Goal: Task Accomplishment & Management: Complete application form

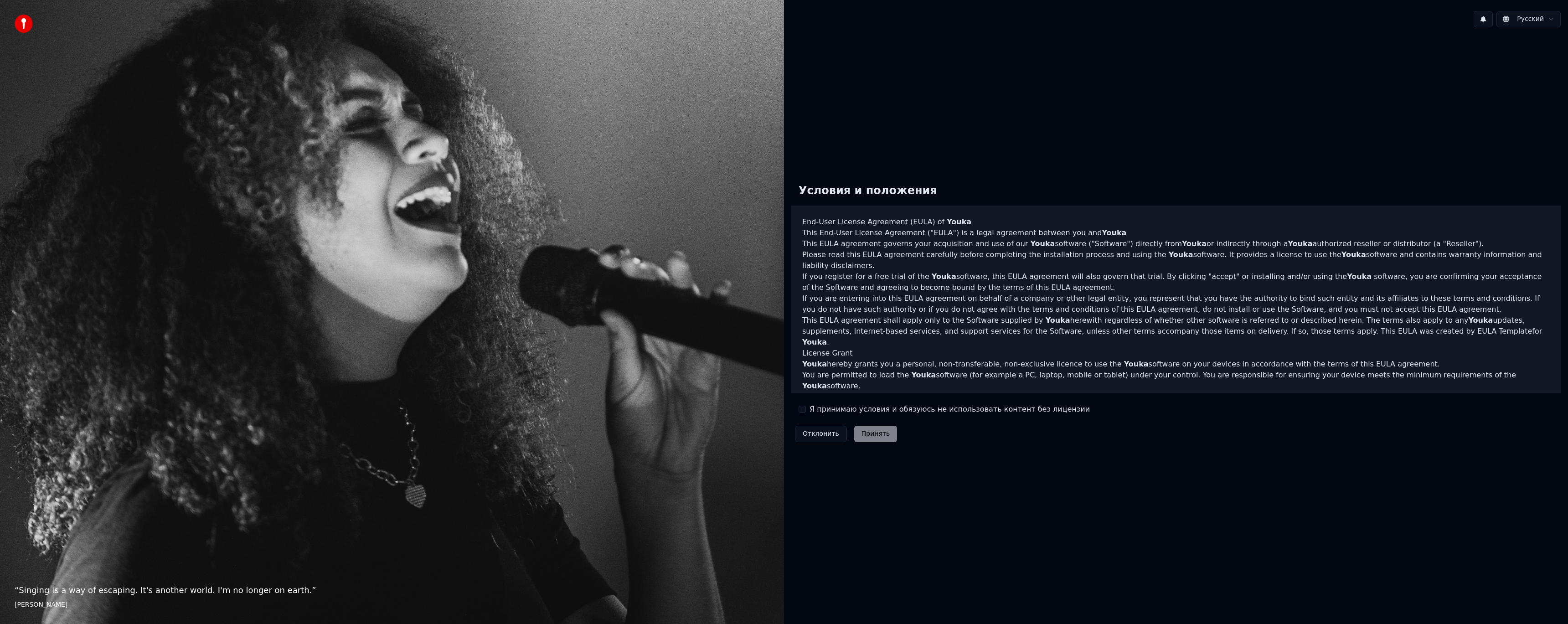
click at [827, 424] on li "Reproduce, copy, distribute, resell or otherwise use the Software for any comme…" at bounding box center [1176, 430] width 747 height 11
click at [830, 400] on div "Условия и положения End-User License Agreement ([PERSON_NAME]) of Youka This En…" at bounding box center [1176, 311] width 769 height 270
click at [833, 407] on label "Я принимаю условия и обязуюсь не использовать контент без лицензии" at bounding box center [950, 409] width 281 height 11
click at [806, 407] on button "Я принимаю условия и обязуюсь не использовать контент без лицензии" at bounding box center [802, 409] width 7 height 7
click at [884, 435] on button "Принять" at bounding box center [875, 433] width 43 height 16
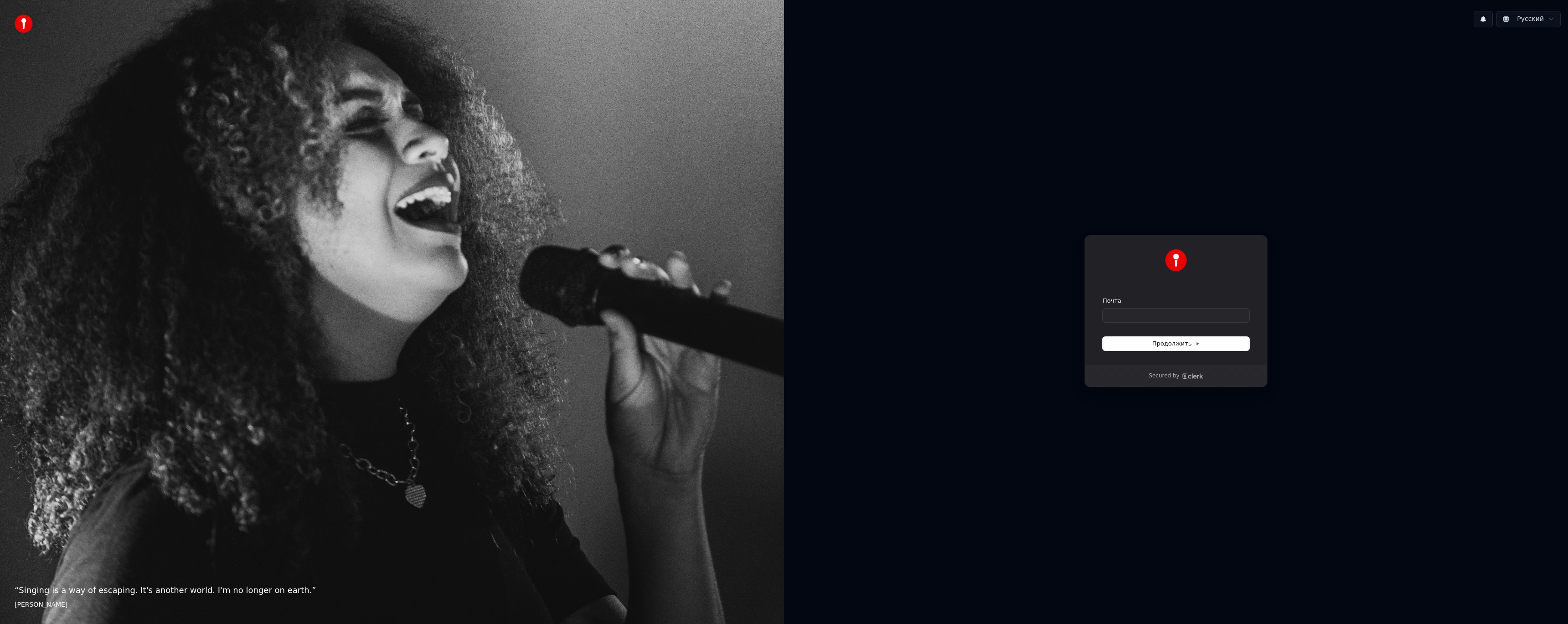
click at [1188, 379] on icon "Clerk logo" at bounding box center [1192, 376] width 22 height 6
click at [1157, 317] on input "Почта" at bounding box center [1175, 315] width 147 height 13
click at [1102, 296] on button "submit" at bounding box center [1102, 296] width 0 height 0
type input "**********"
